Goal: Information Seeking & Learning: Learn about a topic

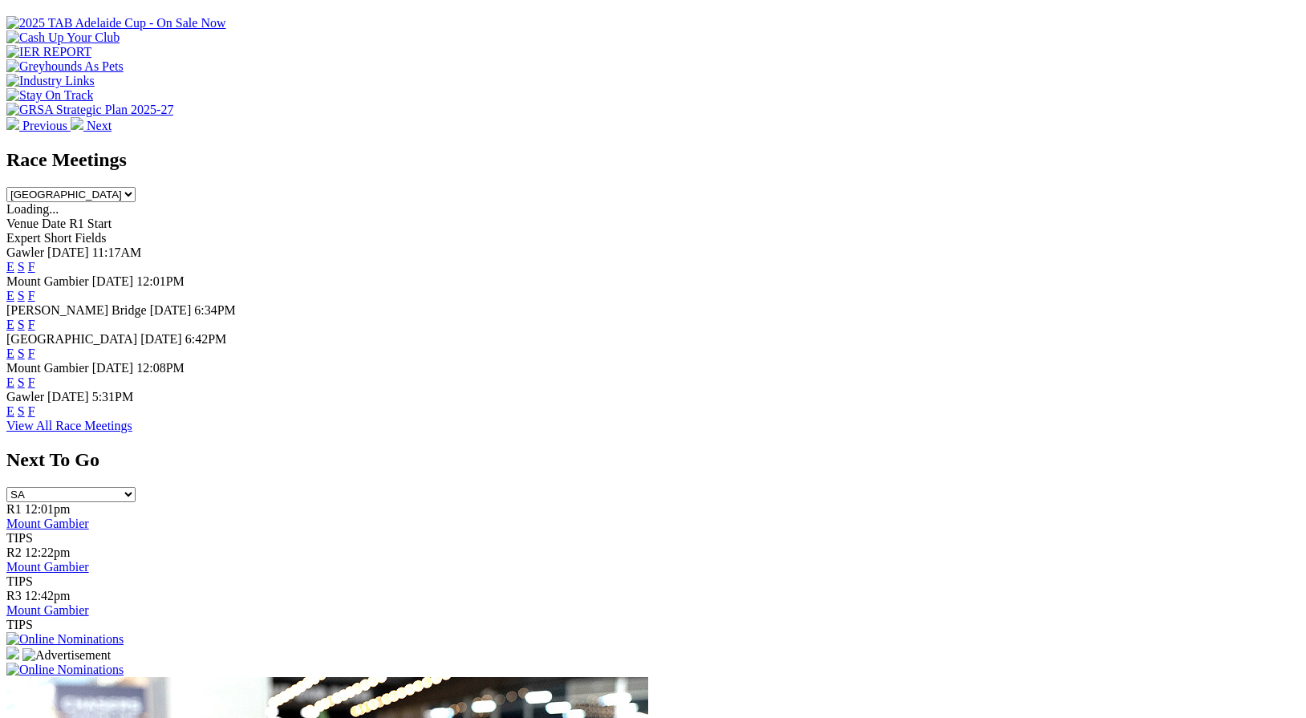
scroll to position [606, 0]
click at [35, 417] on link "F" at bounding box center [31, 411] width 7 height 14
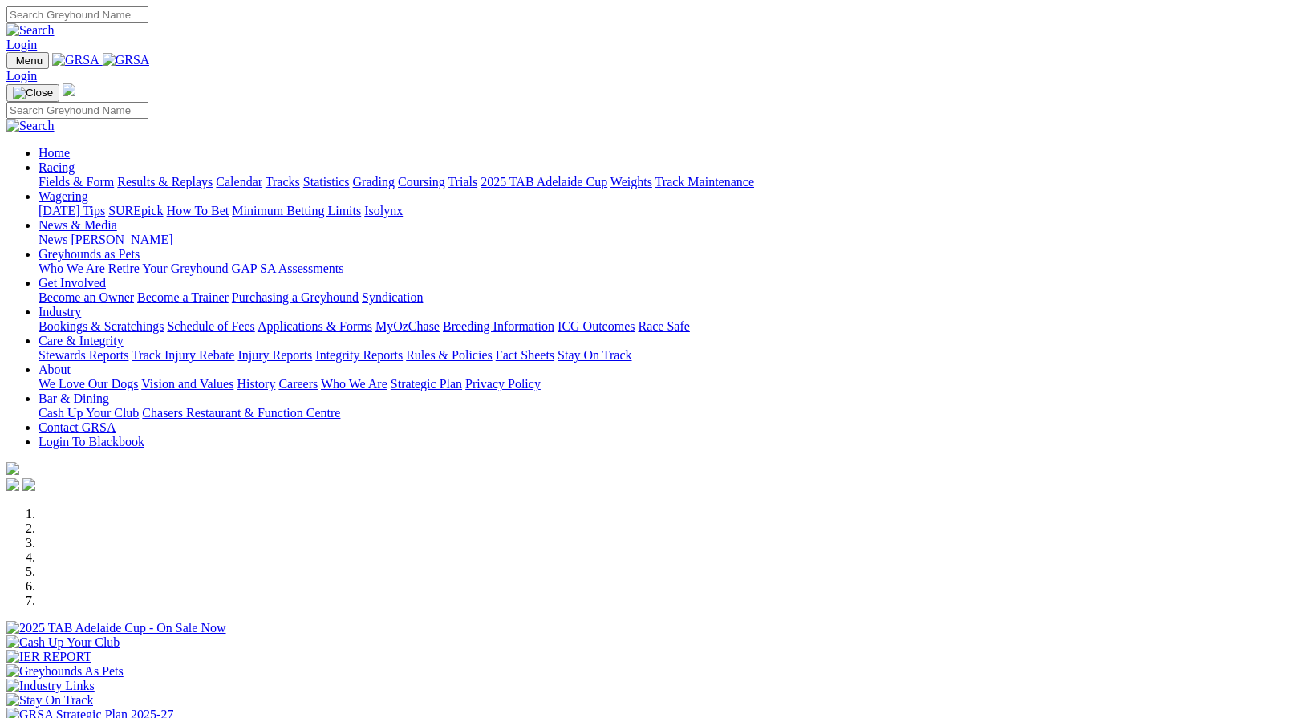
scroll to position [606, 0]
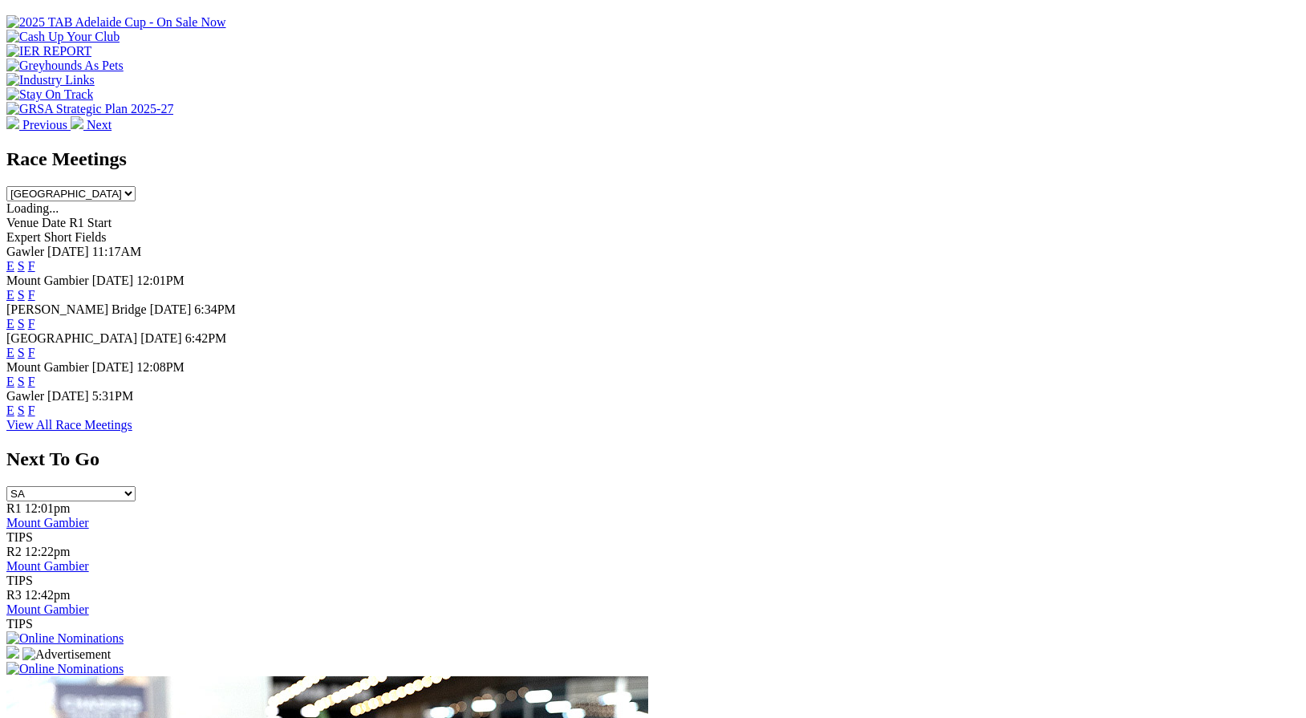
click at [35, 288] on link "F" at bounding box center [31, 295] width 7 height 14
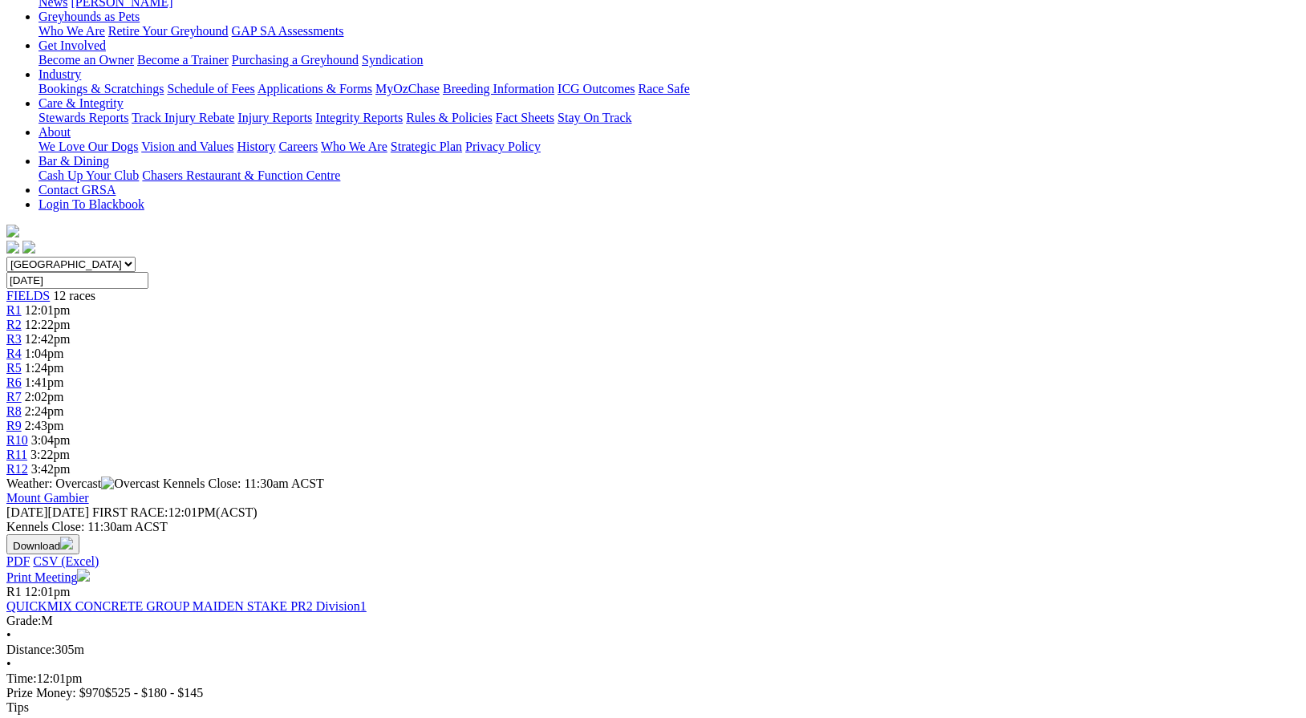
scroll to position [267, 0]
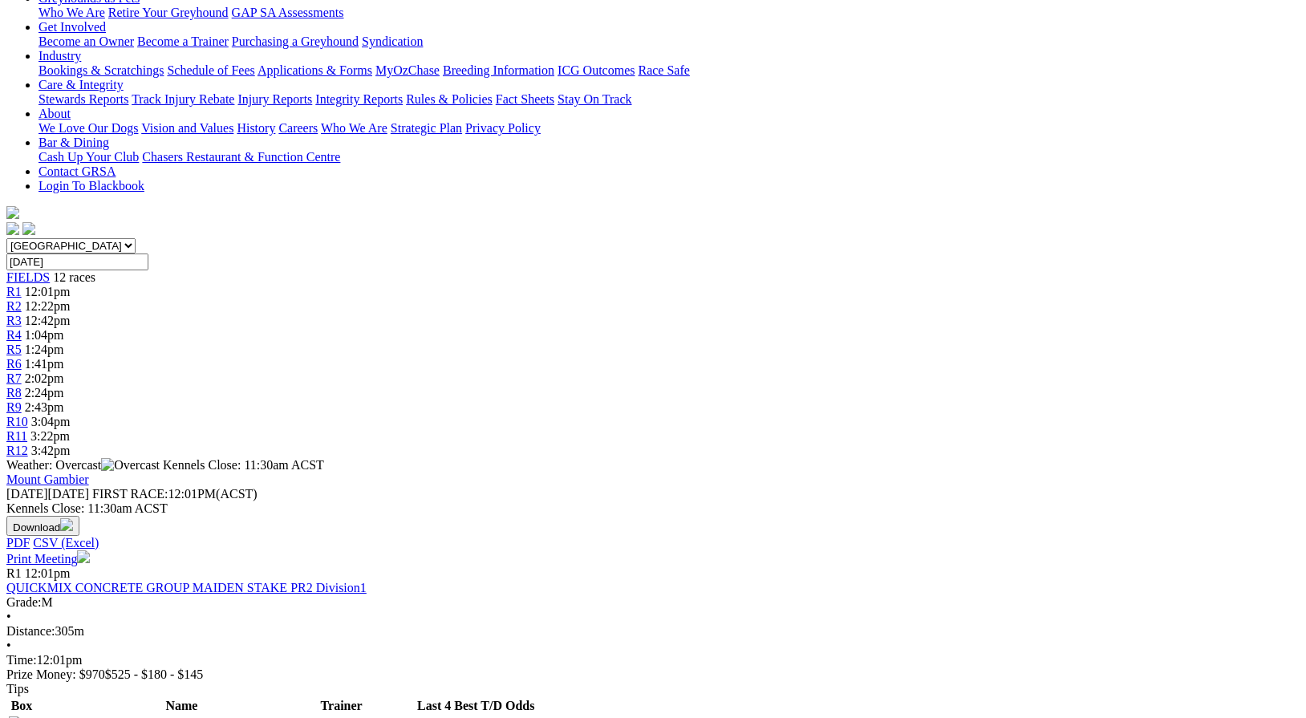
scroll to position [286, 0]
